Goal: Information Seeking & Learning: Compare options

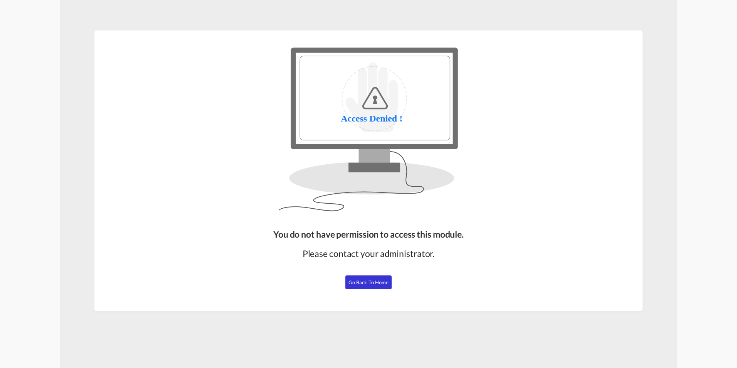
click at [364, 278] on button "Go Back to Home" at bounding box center [368, 282] width 46 height 14
